Goal: Communication & Community: Answer question/provide support

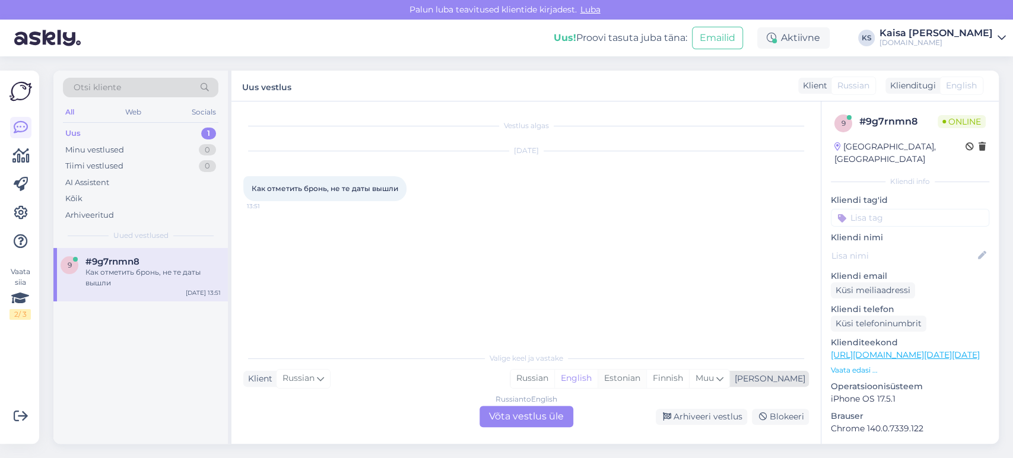
click at [646, 376] on div "Estonian" at bounding box center [622, 379] width 49 height 18
click at [561, 420] on div "Russian to Estonian Võta vestlus üle" at bounding box center [527, 416] width 94 height 21
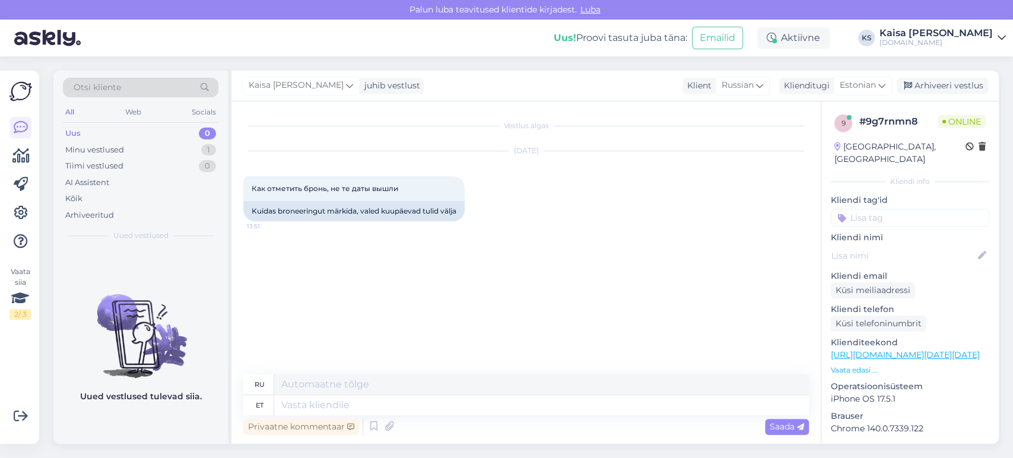
click at [853, 364] on div "9 # 9g7rnmn8 Online [GEOGRAPHIC_DATA], [GEOGRAPHIC_DATA] Kliendi info Kliendi t…" at bounding box center [909, 353] width 177 height 504
click at [853, 365] on p "Vaata edasi ..." at bounding box center [910, 370] width 158 height 11
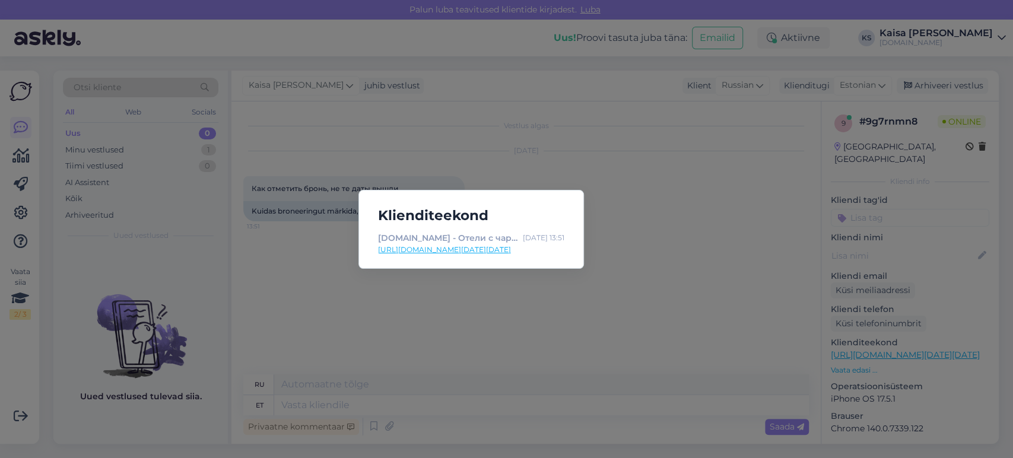
click at [547, 254] on link "[URL][DOMAIN_NAME][DATE][DATE]" at bounding box center [471, 250] width 186 height 11
click at [472, 344] on div "Klienditeekond [DOMAIN_NAME] - Отели с чарующими дополнениями [DATE] 13:51 [URL…" at bounding box center [506, 229] width 1013 height 458
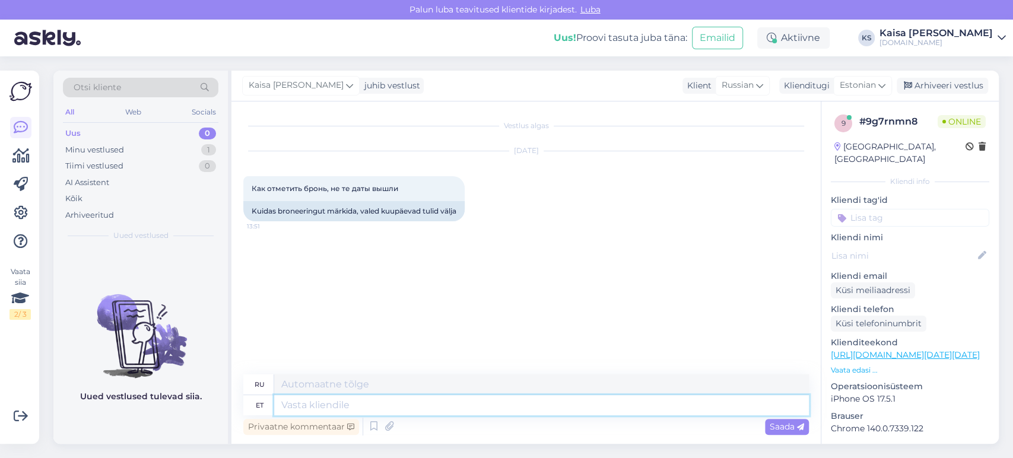
click at [494, 401] on textarea at bounding box center [541, 405] width 535 height 20
type textarea "Tere"
type textarea "Привет"
type textarea "Tere, k"
type textarea "Привет,"
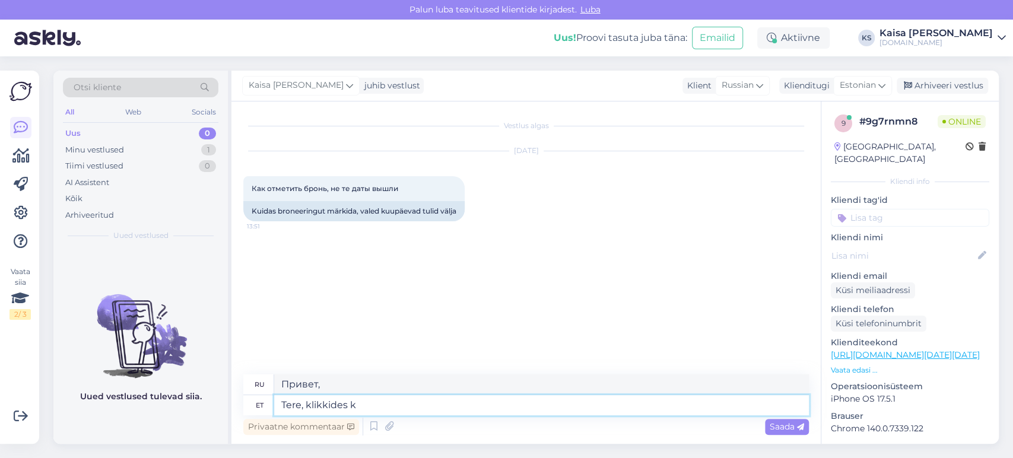
type textarea "Tere, klikkides ka"
type textarea "Привет, нажав"
type textarea "Tere, klikkides kalendril sa"
type textarea "Здравствуйте, нажав на календарь"
type textarea "Tere, klikkides kalendril saate ku"
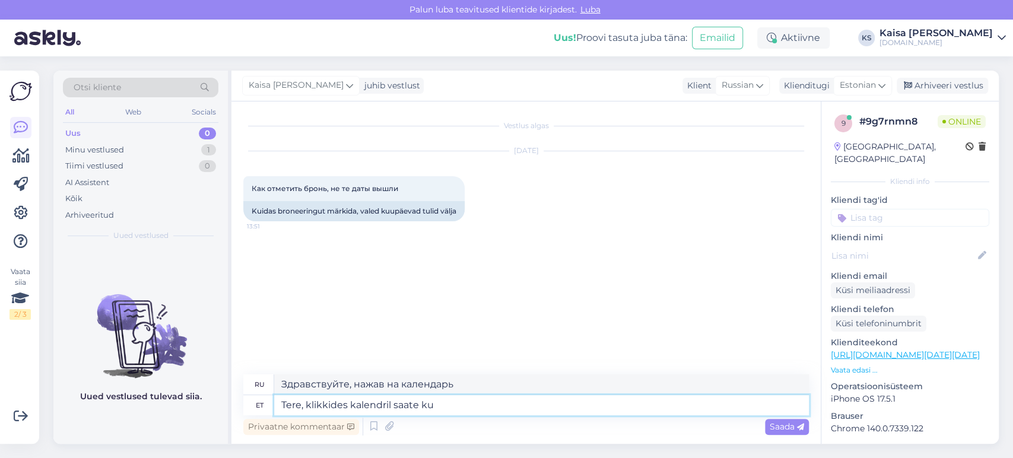
type textarea "Здравствуйте, нажав на календарь, вы можете"
type textarea "Tere, klikkides kalendril saate kuupäevi muu"
type textarea "Здравствуйте, вы можете узнать даты, нажав на календарь."
type textarea "Tere, klikkides kalendril saate kuupäevi muuta."
type textarea "Здравствуйте, вы можете изменить даты, нажав на календарь."
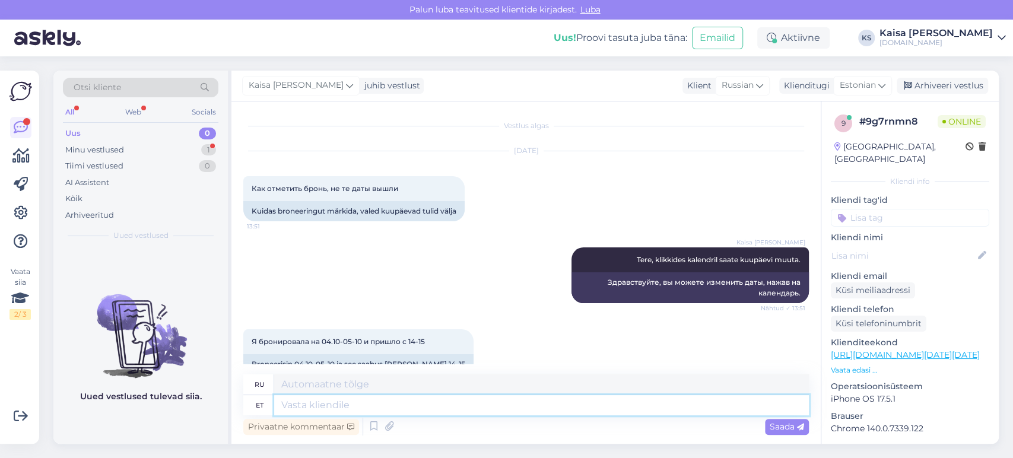
scroll to position [24, 0]
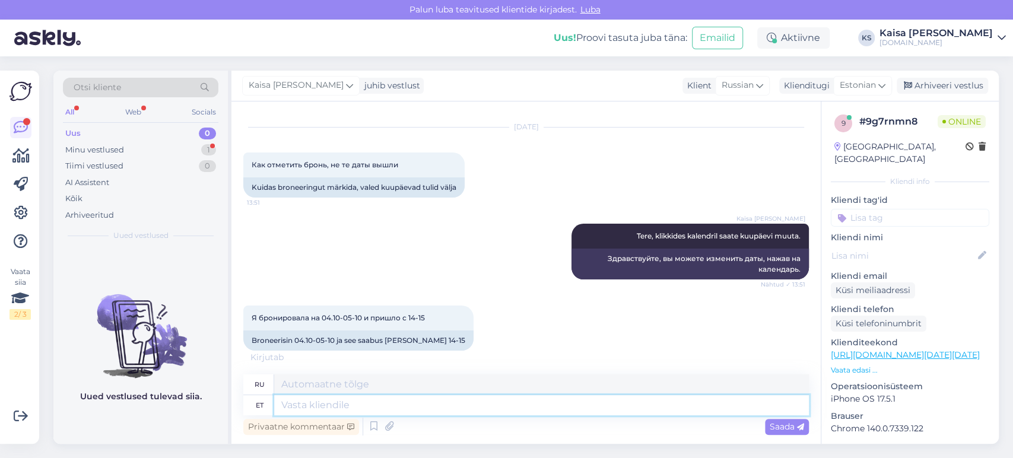
click at [455, 405] on textarea at bounding box center [541, 405] width 535 height 20
type textarea "V"
type textarea "Kas so"
type textarea "Является"
type textarea "Kas soovite k"
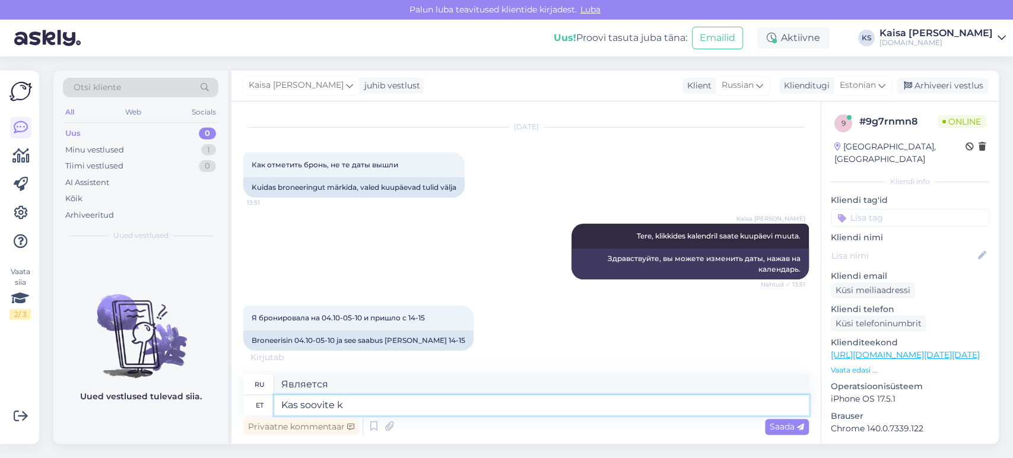
type textarea "Вы хотите"
type textarea "Kas soovite kuupäevi"
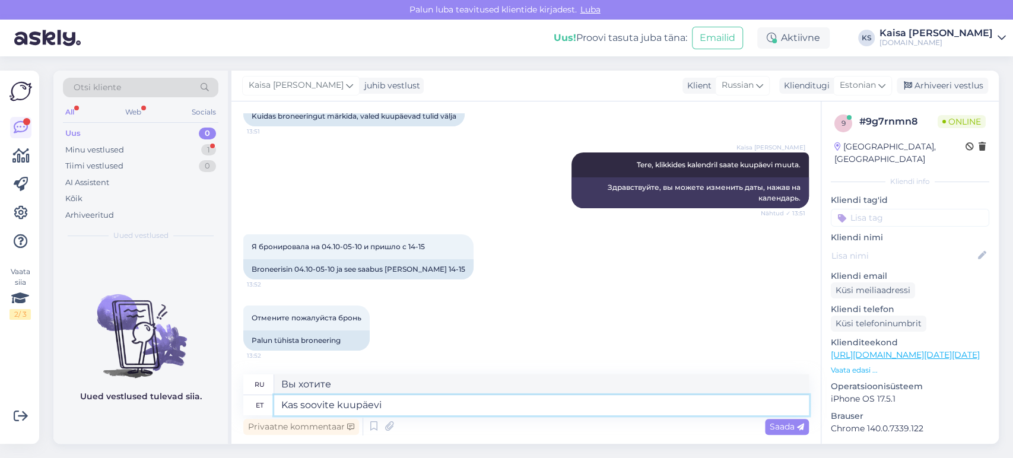
type textarea "Вам нужны свидания?"
type textarea "Kas soovite kuupäevi muuta"
type textarea "Хотите изменить даты?"
type textarea "[PERSON_NAME]"
type textarea "Вам нужны свидания?"
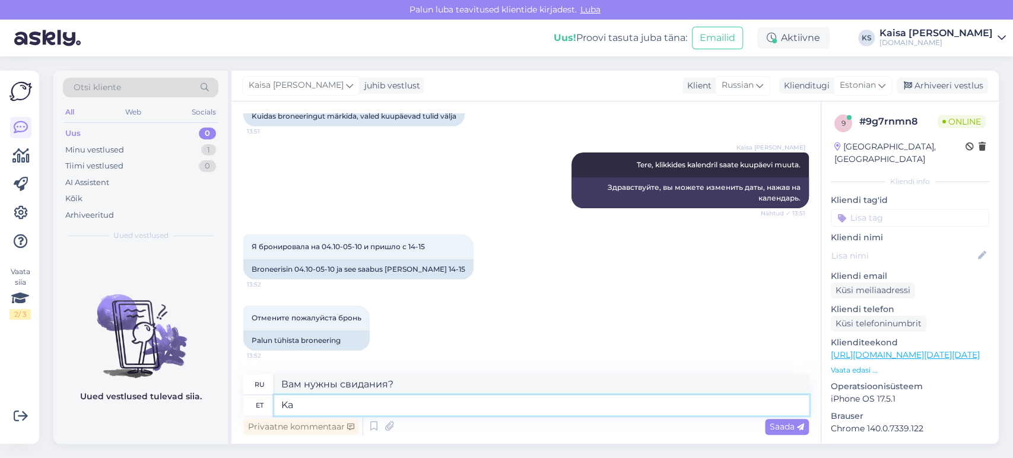
type textarea "K"
type textarea "Вы хотите"
type textarea "Kuidas on"
type textarea "Как"
type textarea "Kuidas on br"
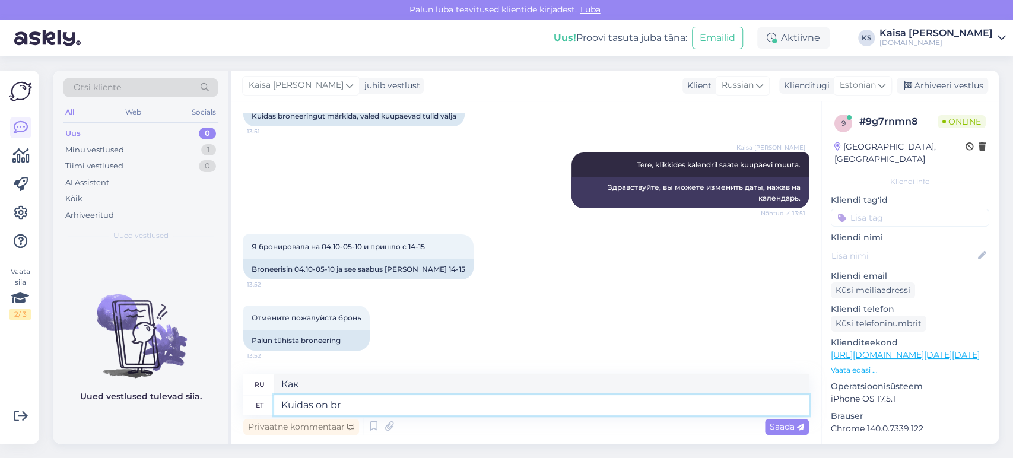
type textarea "Как вы?"
type textarea "Kuidas on broneeringu n"
type textarea "Как проходит бронирование?"
type textarea "Kuidas on broneeringu number"
type textarea "Какой номер бронирования?"
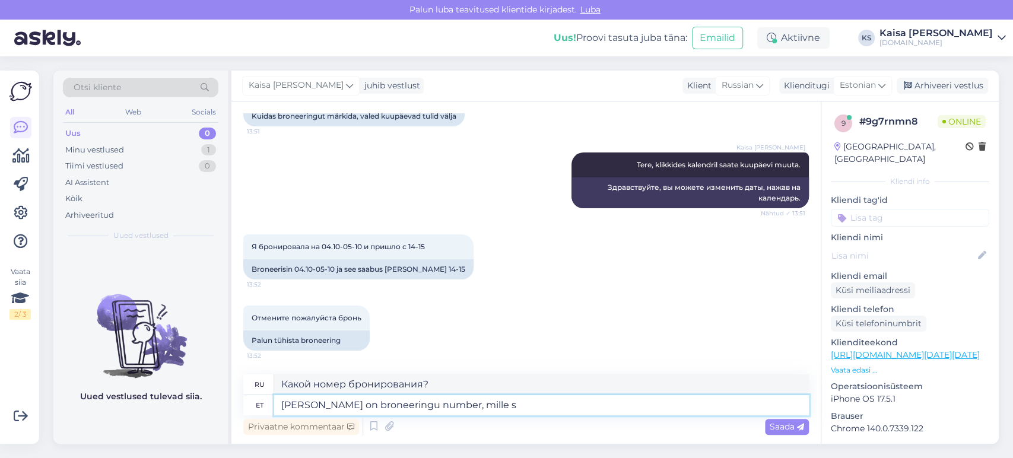
type textarea "Kuidas on broneeringu number, mille so"
type textarea "Какой у вас номер бронирования?"
type textarea "Kuidas on broneeringu number, mille soovite tü"
type textarea "Какой номер бронирования вам нужен?"
type textarea "Kuidas on broneeringu number, mille soovite tühistada?"
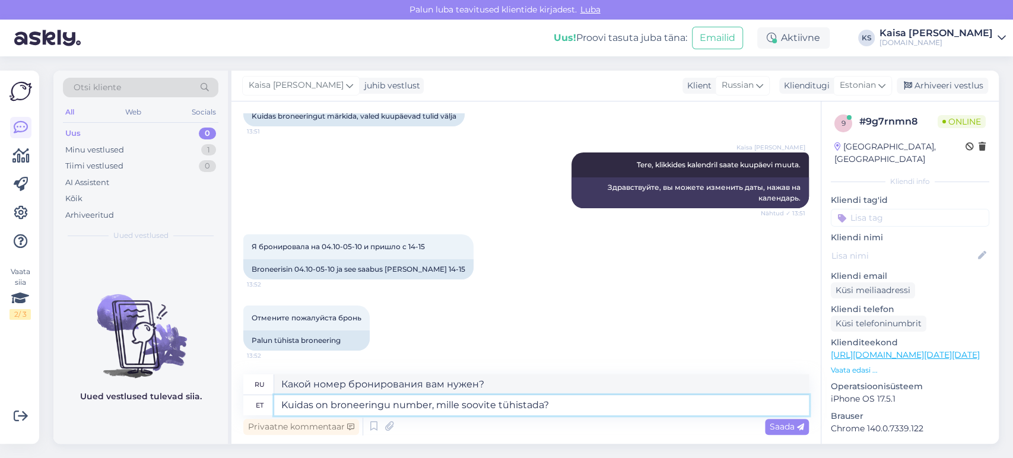
type textarea "Какой номер бронирования вы хотите отменить?"
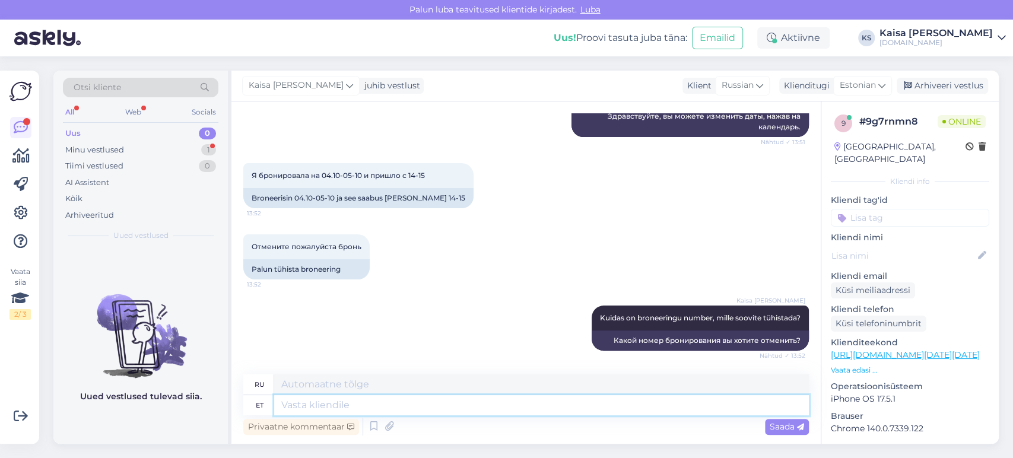
scroll to position [237, 0]
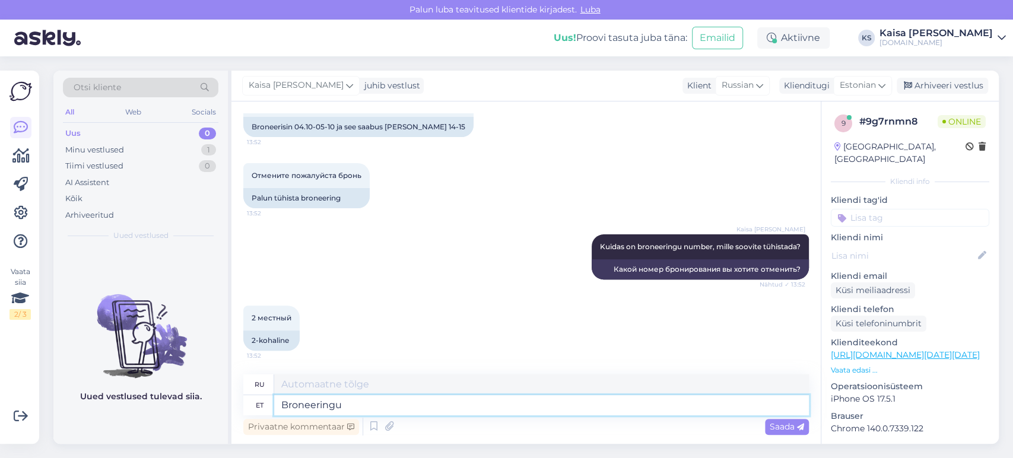
type textarea "Broneeringu n"
type textarea "Бронирование"
type textarea "Broneeringu number o"
type textarea "Номер бронирования"
type textarea "Broneeringu number on"
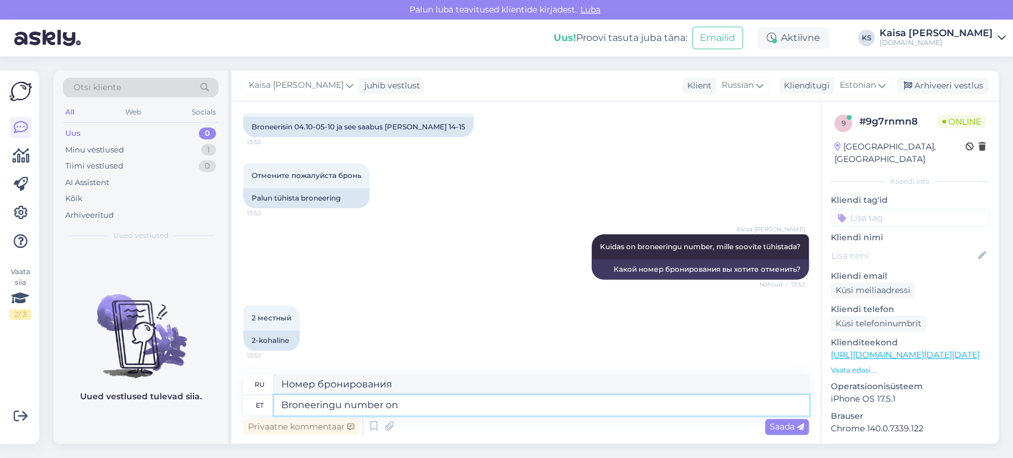
type textarea "Номер бронирования:"
type textarea "Broneeringu number on broneerija e"
type textarea "Номер бронирования — это номер бронирования."
type textarea "Broneeringu number on broneerija e-maili ki"
type textarea "Номер бронирования указан в электронном письме бронирующего лица."
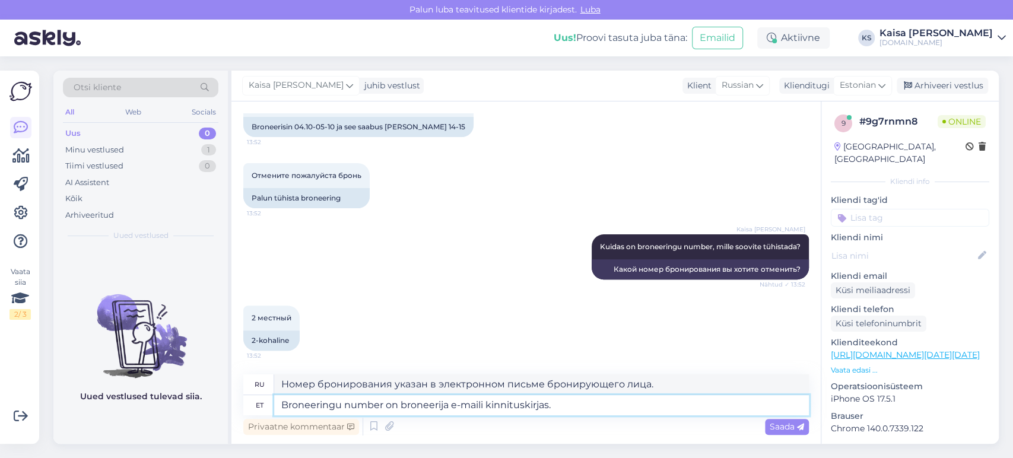
type textarea "Broneeringu number on broneerija e-maili kinnituskirjas."
type textarea "Номер бронирования указан в электронном письме с подтверждением бронирования."
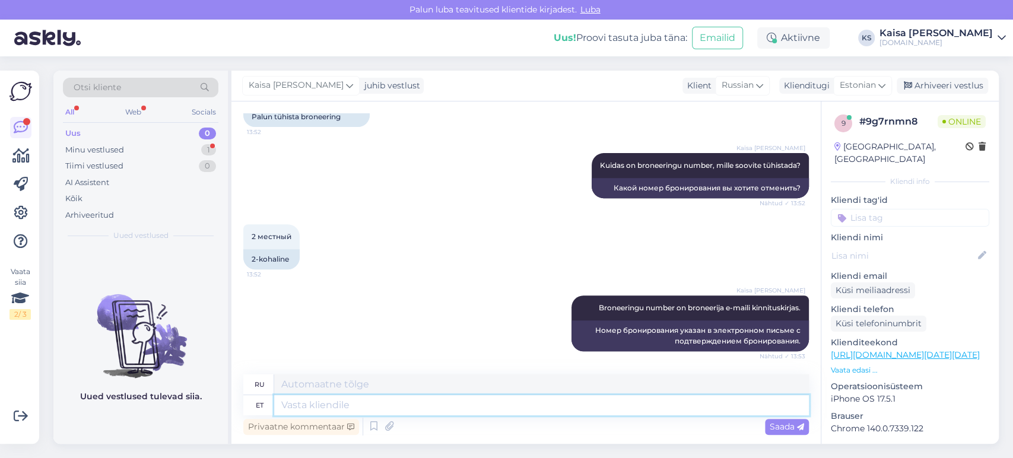
scroll to position [390, 0]
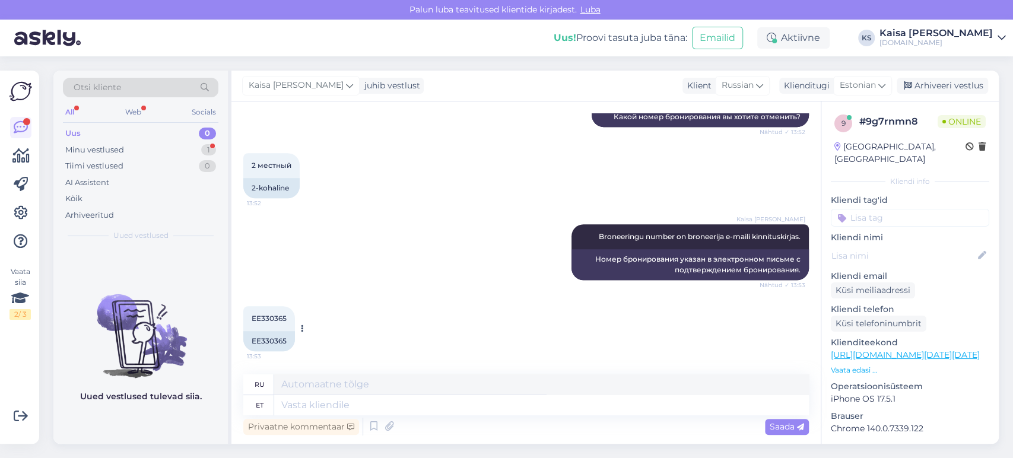
click at [278, 317] on span "ЕЕ330365" at bounding box center [269, 318] width 35 height 9
copy div "ЕЕ330365 13:53"
click at [358, 406] on textarea at bounding box center [541, 405] width 535 height 20
type textarea "Kuidas o"
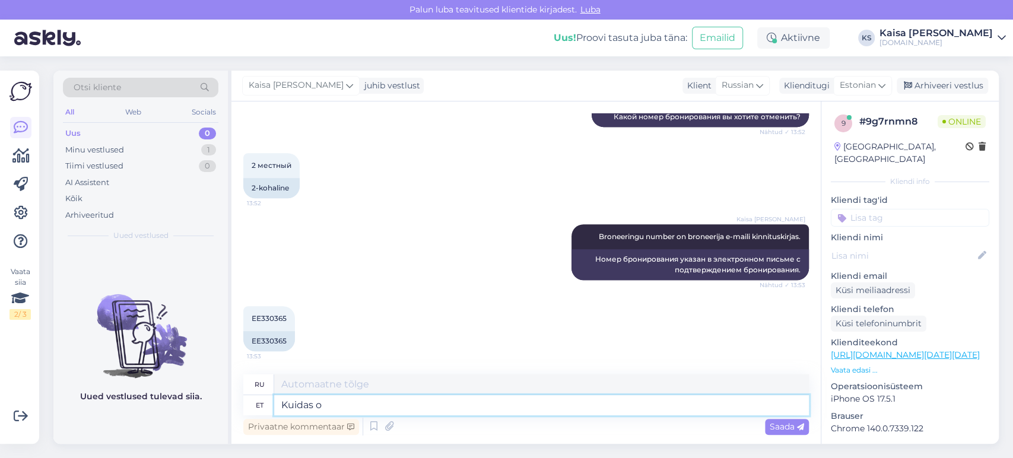
type textarea "Как"
type textarea "Kuidas on bro"
type textarea "Как вы?"
type textarea "Kuidas on broneerija e-"
type textarea "Как дела у букера?"
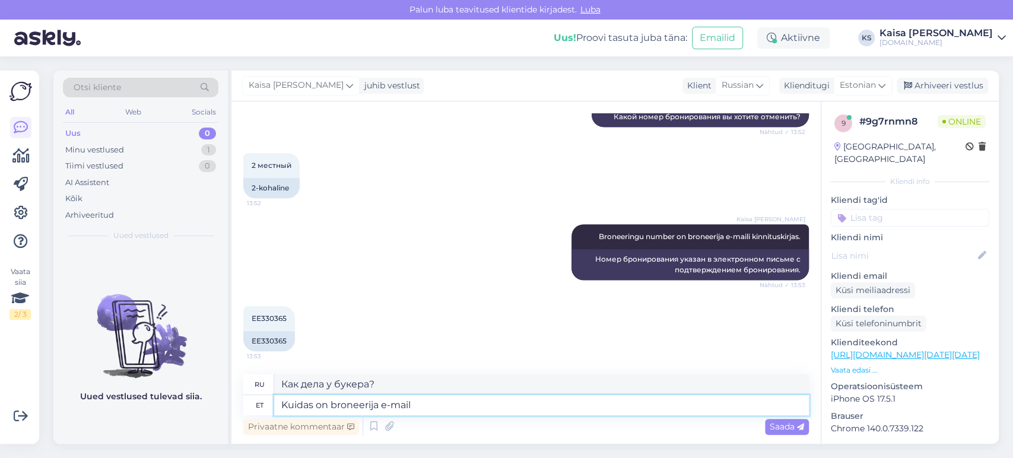
type textarea "Kuidas on broneerija e-mail j"
type textarea "Какой адрес электронной почты у бронировщика?"
type textarea "Kuidas on broneerija e-mail ja"
type textarea "Какой адрес электронной почты у букера и"
type textarea "Kuidas on broneerija e-mail ja broneerija ni"
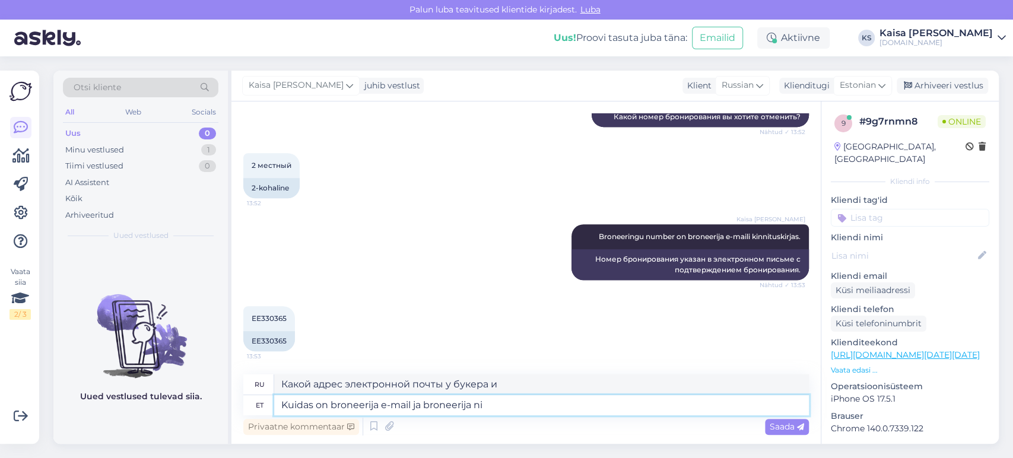
type textarea "Какой адрес электронной почты и имя бронирующего лица?"
type textarea "Kuidas on broneerija e-mail ja broneerija nimi?"
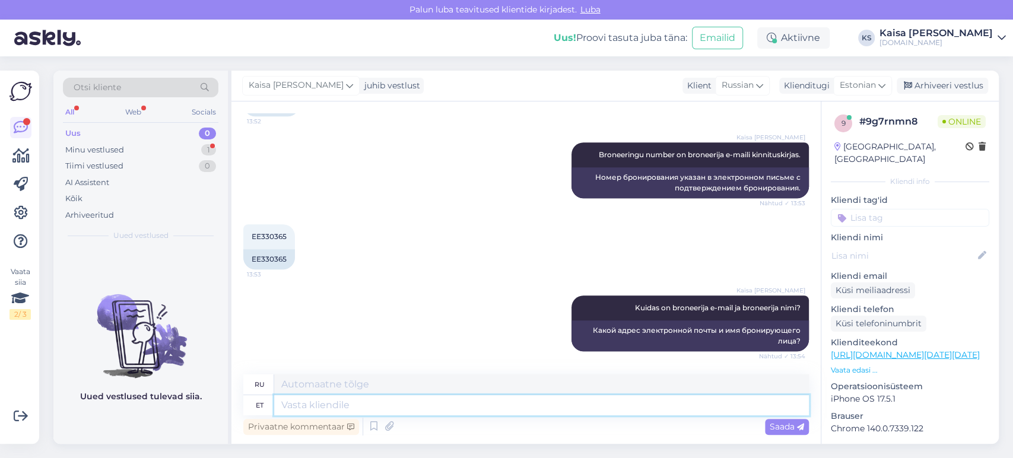
scroll to position [543, 0]
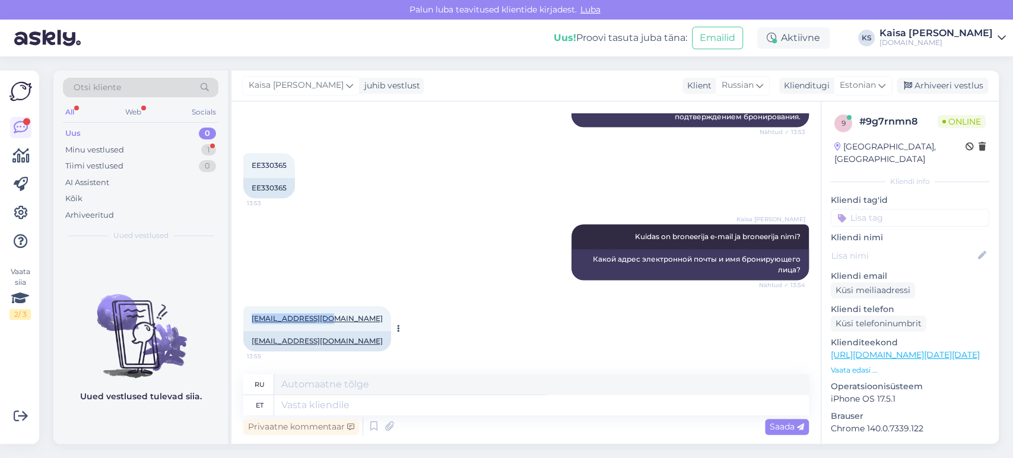
drag, startPoint x: 326, startPoint y: 316, endPoint x: 252, endPoint y: 319, distance: 74.2
click at [252, 319] on div "[EMAIL_ADDRESS][DOMAIN_NAME] 13:55" at bounding box center [317, 318] width 148 height 25
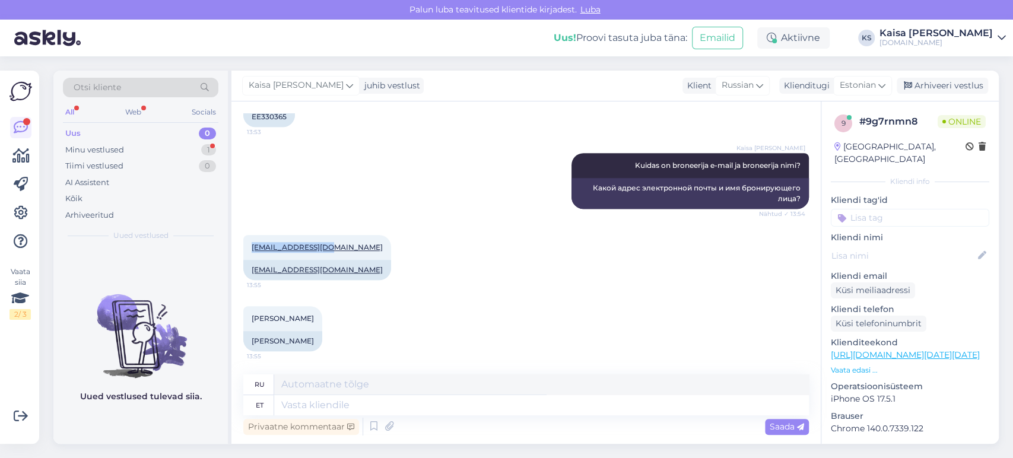
copy link "[EMAIL_ADDRESS][DOMAIN_NAME]"
click at [412, 395] on textarea at bounding box center [541, 405] width 535 height 20
type textarea "[PERSON_NAME]"
type textarea "Сегодня,"
type textarea "[PERSON_NAME], broneering on"
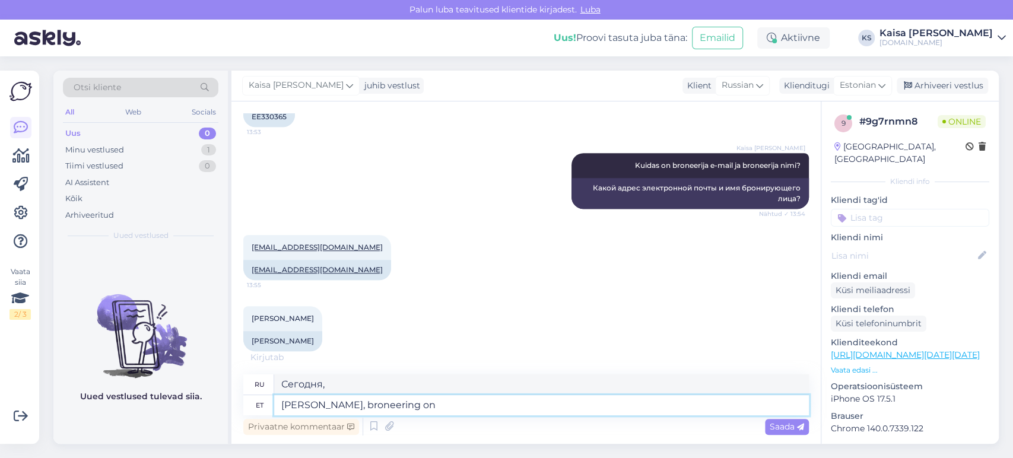
type textarea "Сегодня, бронирование"
type textarea "[PERSON_NAME], broneering on tü"
type textarea "Сегодня бронирование"
type textarea "[PERSON_NAME], broneering on tühisttaud."
type textarea "Здравствуйте, бронирование отменено."
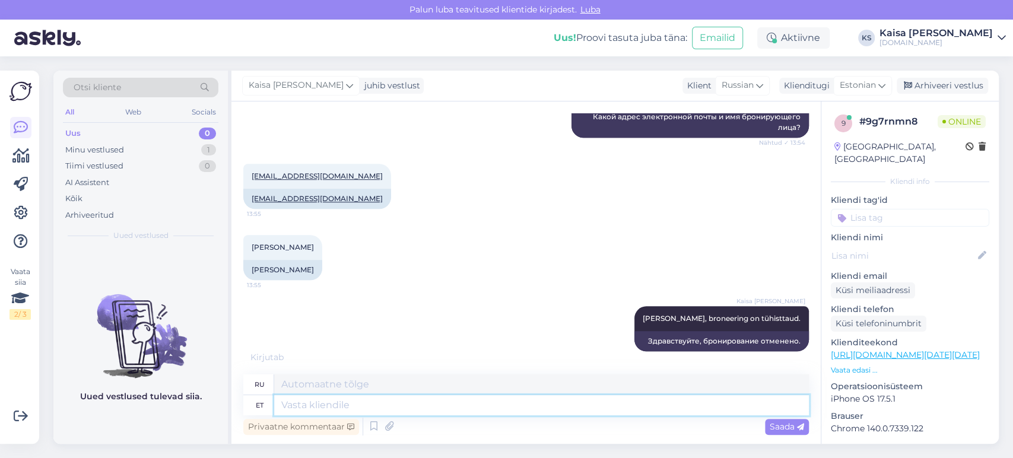
scroll to position [698, 0]
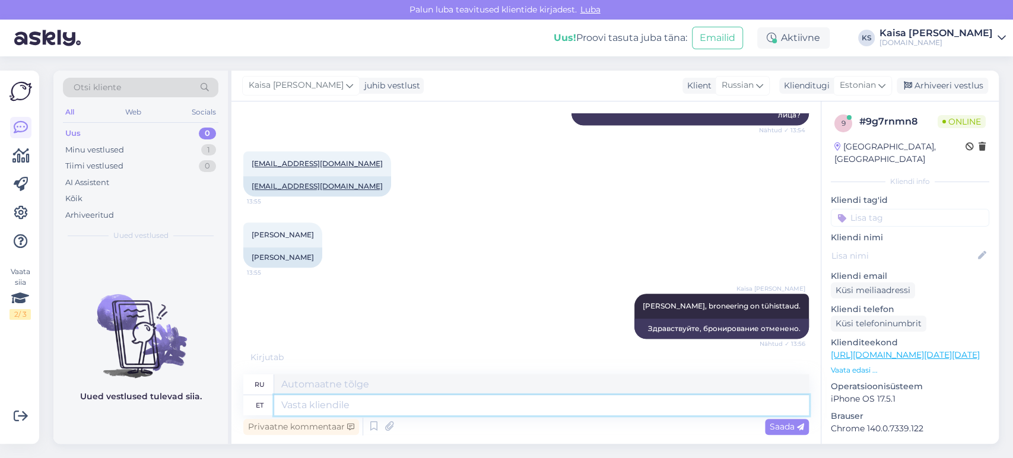
click at [677, 402] on textarea at bounding box center [541, 405] width 535 height 20
type textarea "Tänan"
type textarea "Спасибо"
type textarea "T"
type textarea "E-maili p"
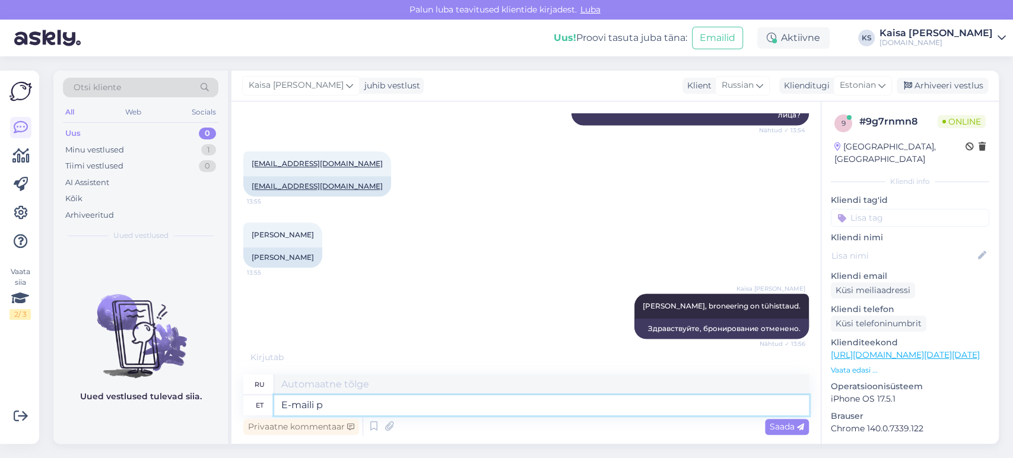
type textarea "Электронная почта"
type textarea "E-[PERSON_NAME] on"
type textarea "По электронной почте"
type textarea "E-[PERSON_NAME] on tü"
type textarea "Электронная почта включена"
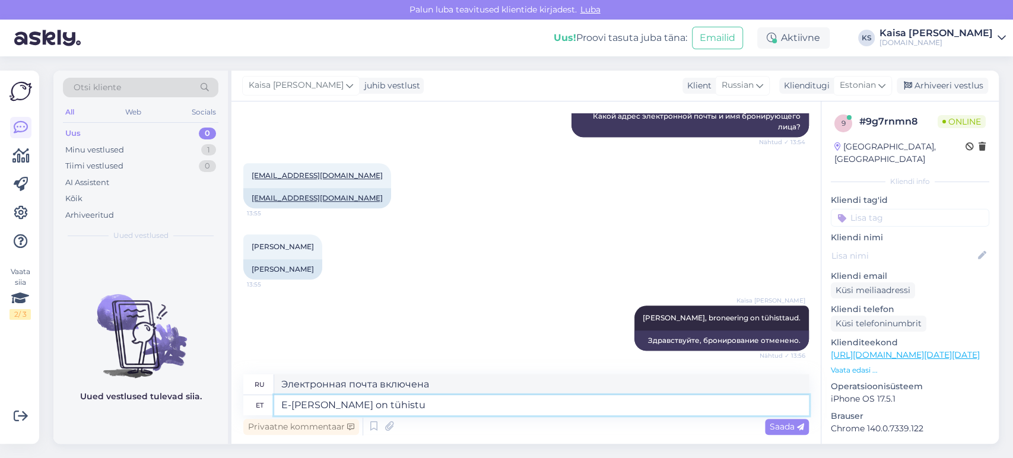
scroll to position [686, 0]
type textarea "E-[PERSON_NAME] on tühistuskinnitus."
type textarea "Подтверждение отмены заказа вы найдете в электронном письме."
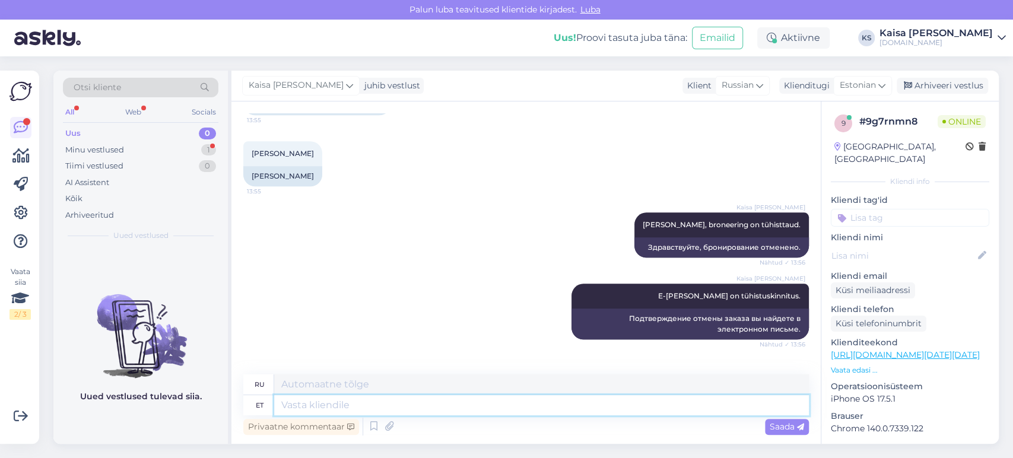
scroll to position [860, 0]
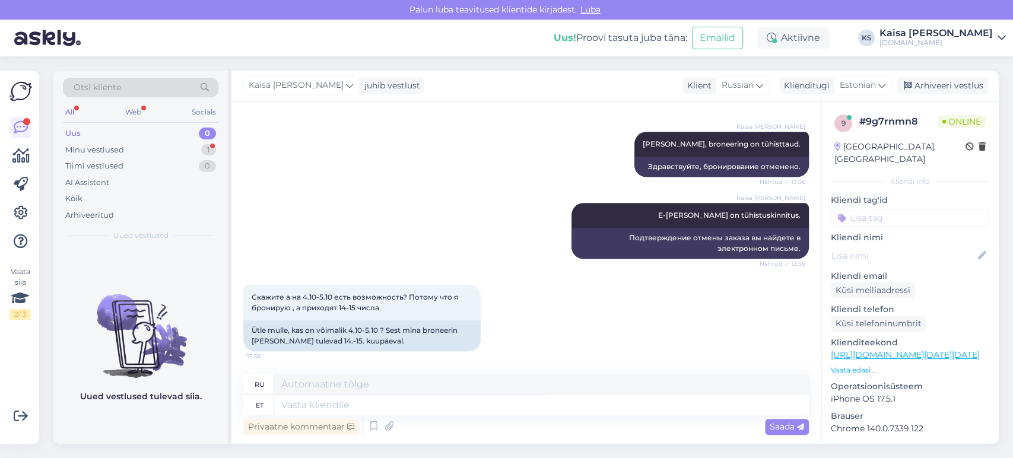
click at [865, 350] on link "[URL][DOMAIN_NAME][DATE][DATE]" at bounding box center [905, 355] width 149 height 11
click at [461, 412] on textarea at bounding box center [541, 405] width 535 height 20
type textarea "Paraku o"
type textarea "К сожалению"
type textarea "Paraku on"
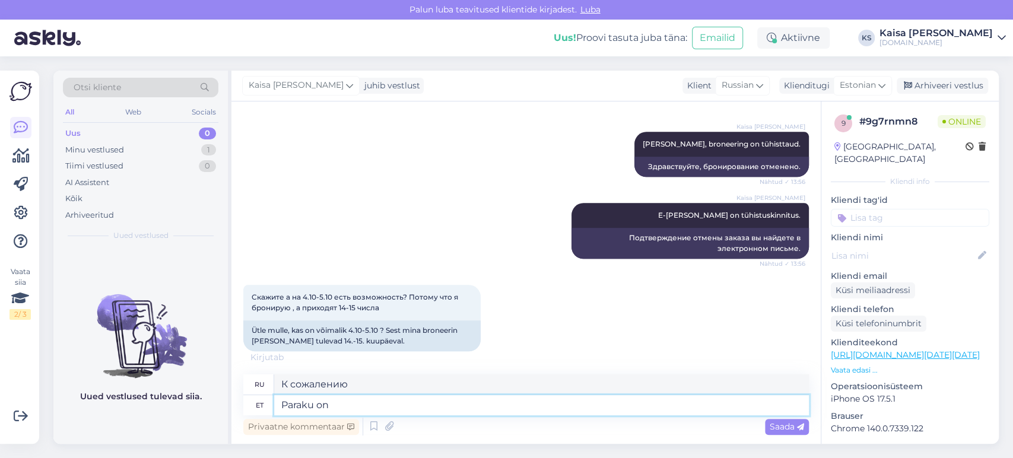
type textarea "К сожалению, это так"
type textarea "Paraku on 4.10 v"
type textarea "К сожалению, это 4.10"
type textarea "Paraku on 4.10 välja mü"
type textarea "К сожалению, 4.10 уже вышла."
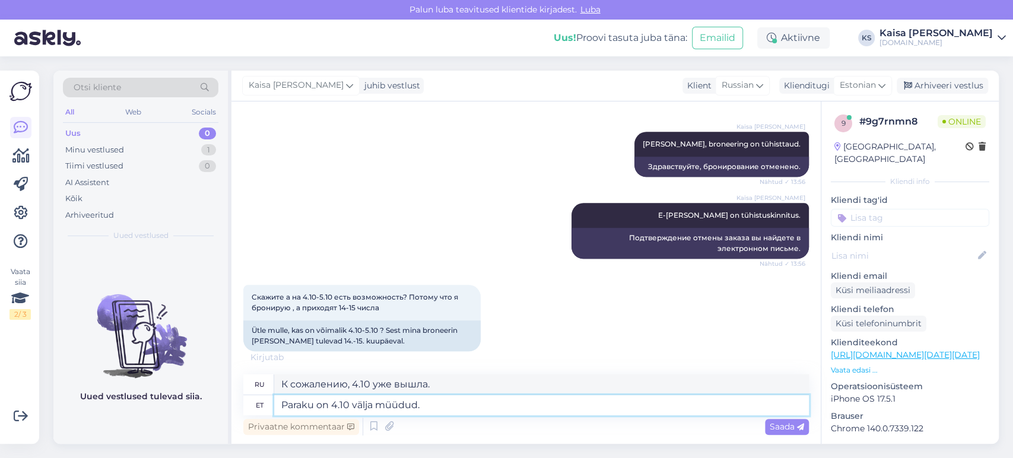
type textarea "Paraku on 4.10 välja müüdud."
type textarea "К сожалению, 4.10 распродан."
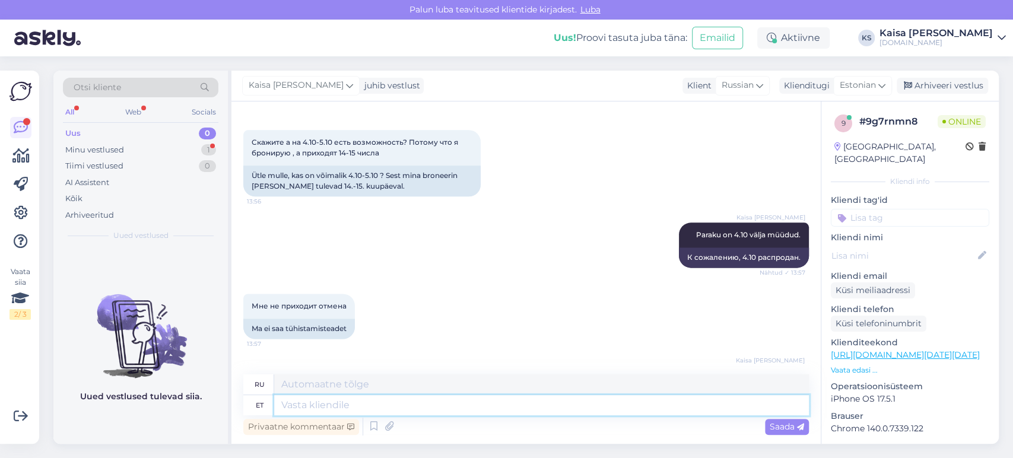
scroll to position [1078, 0]
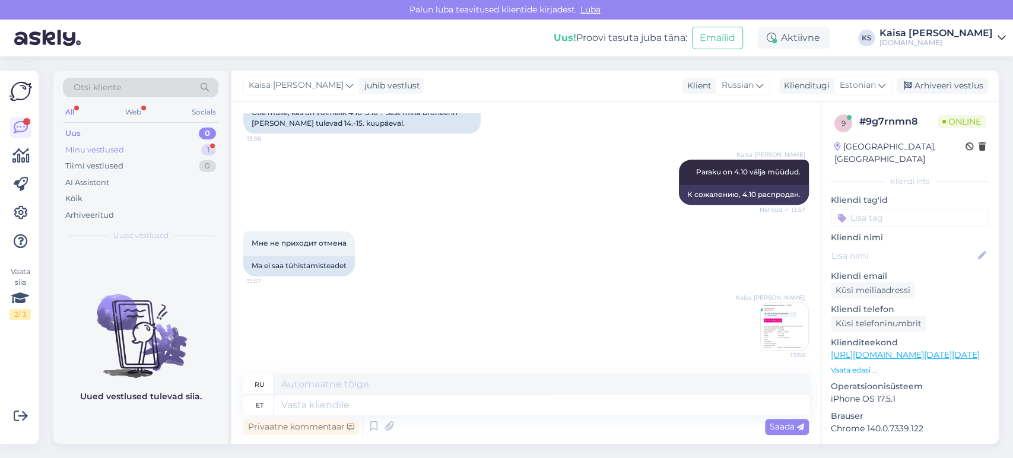
click at [198, 150] on div "Minu vestlused 1" at bounding box center [141, 150] width 156 height 17
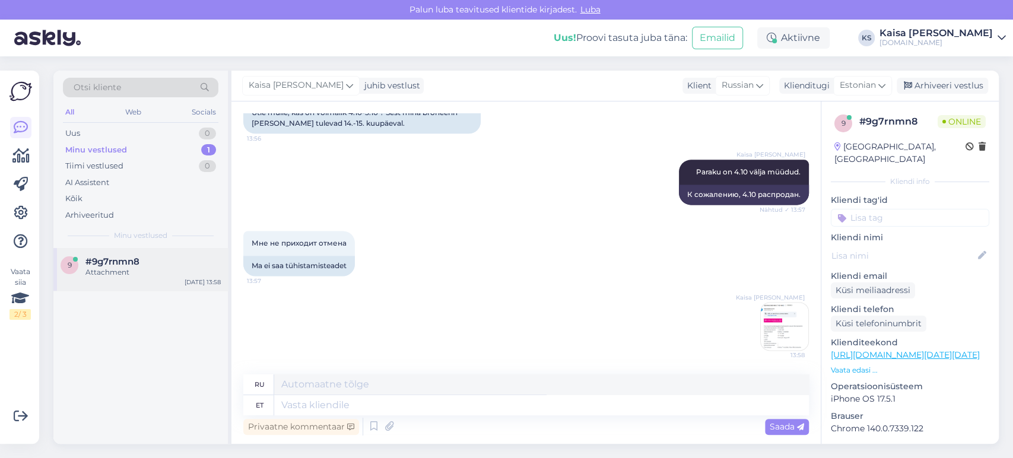
click at [178, 267] on div "Attachment" at bounding box center [152, 272] width 135 height 11
click at [556, 237] on div "Мне не приходит отмена 13:57 Ma ei saa tühistamisteadet" at bounding box center [526, 253] width 566 height 71
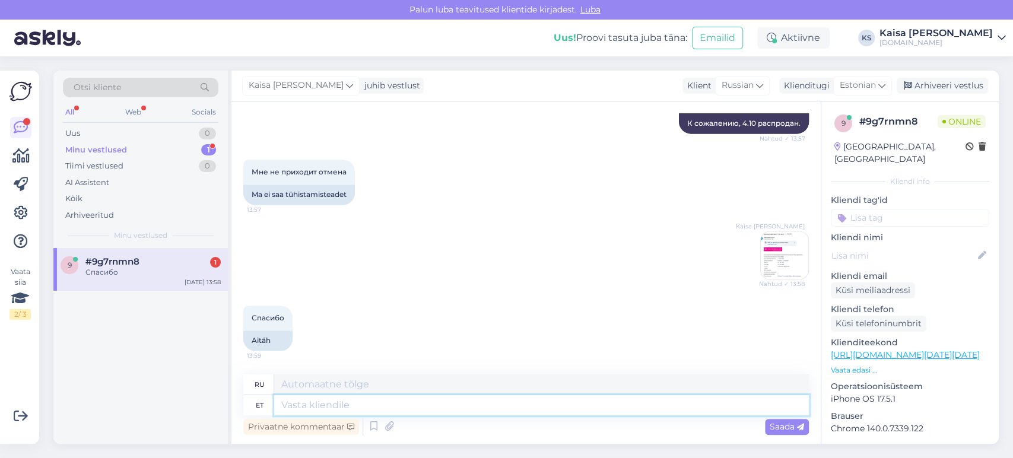
click at [500, 403] on textarea at bounding box center [541, 405] width 535 height 20
type textarea "Palun."
type textarea "Пожалуйста."
